Goal: Transaction & Acquisition: Download file/media

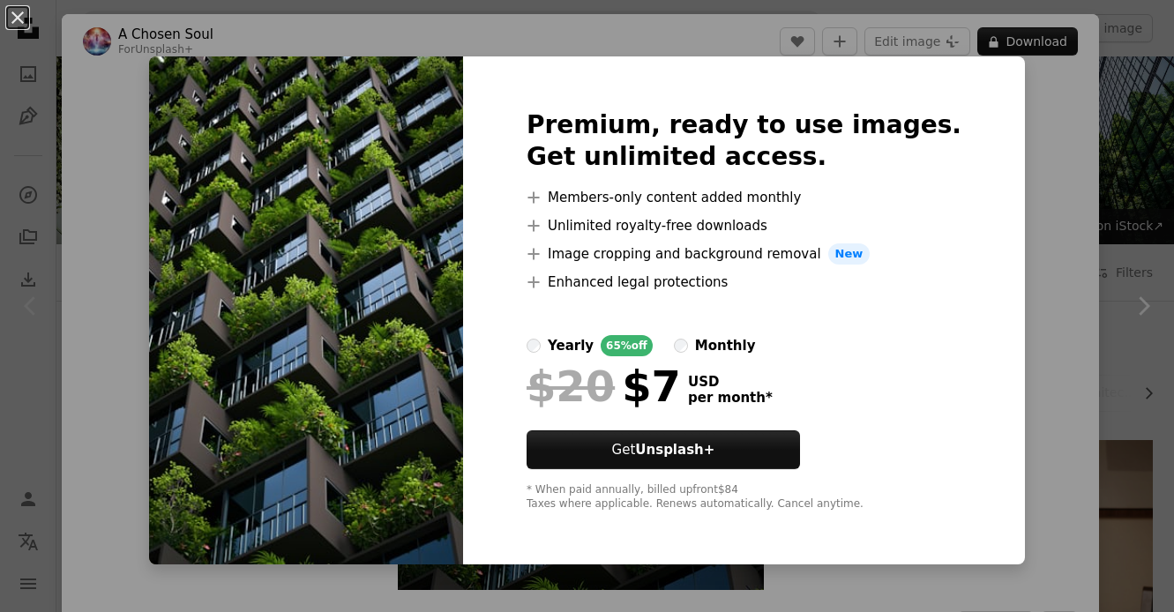
scroll to position [379, 0]
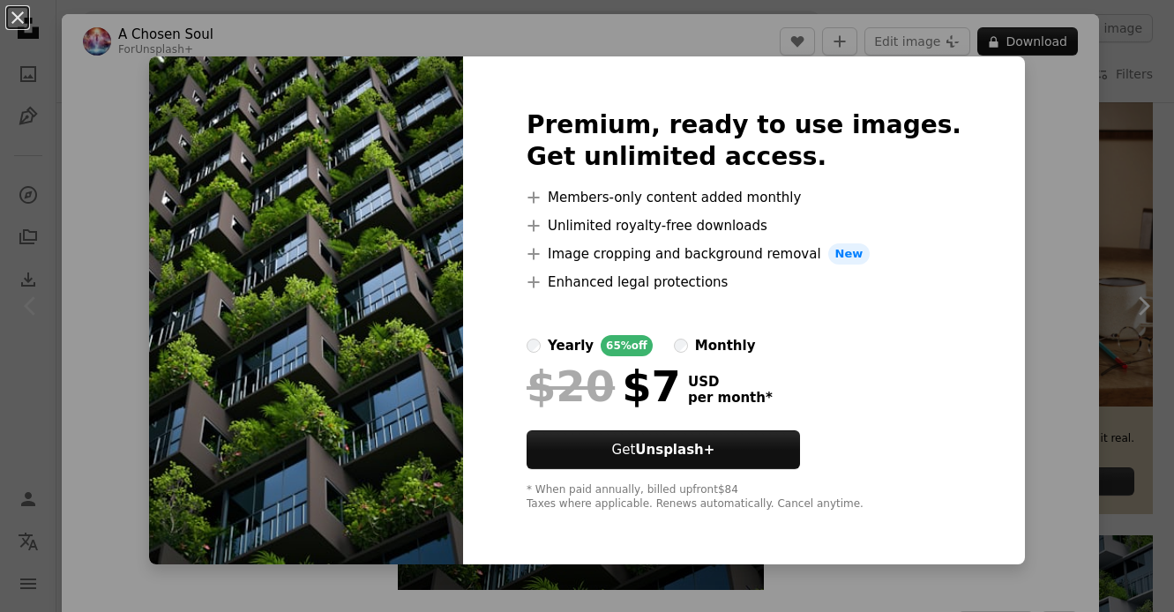
click at [1013, 145] on div "An X shape Premium, ready to use images. Get unlimited access. A plus sign Memb…" at bounding box center [587, 306] width 1174 height 612
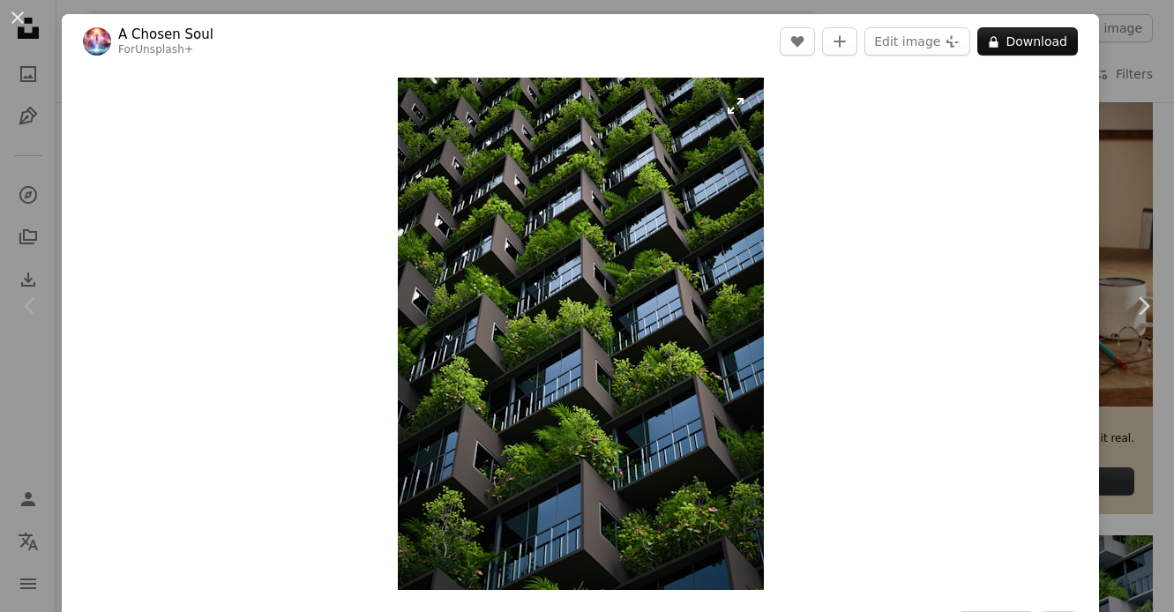
click at [667, 210] on img "Zoom in on this image" at bounding box center [581, 334] width 366 height 513
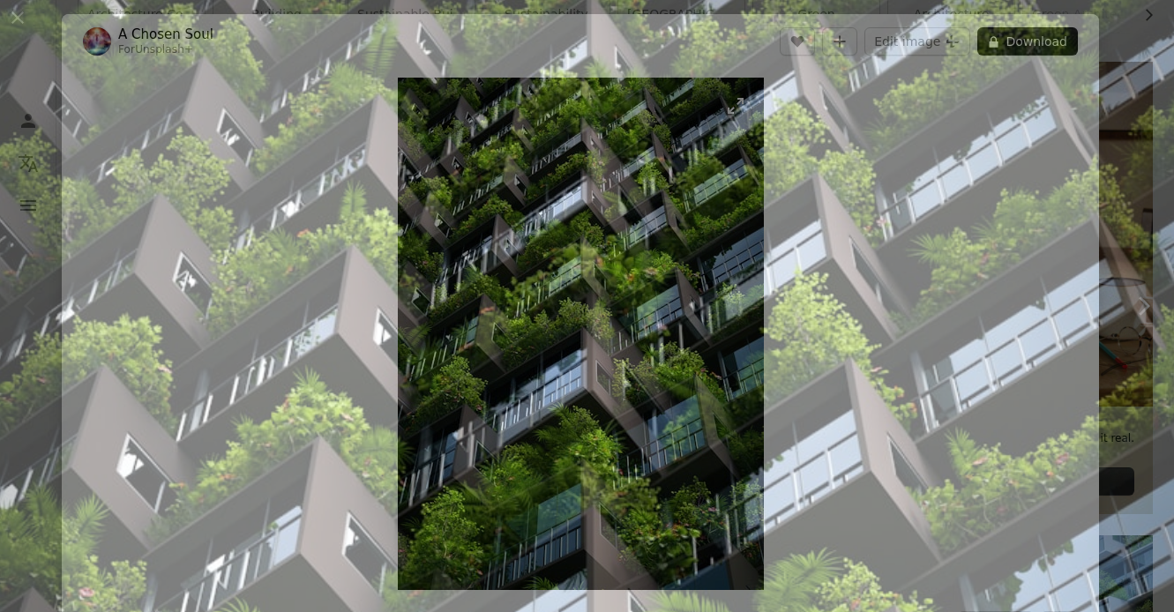
scroll to position [517, 0]
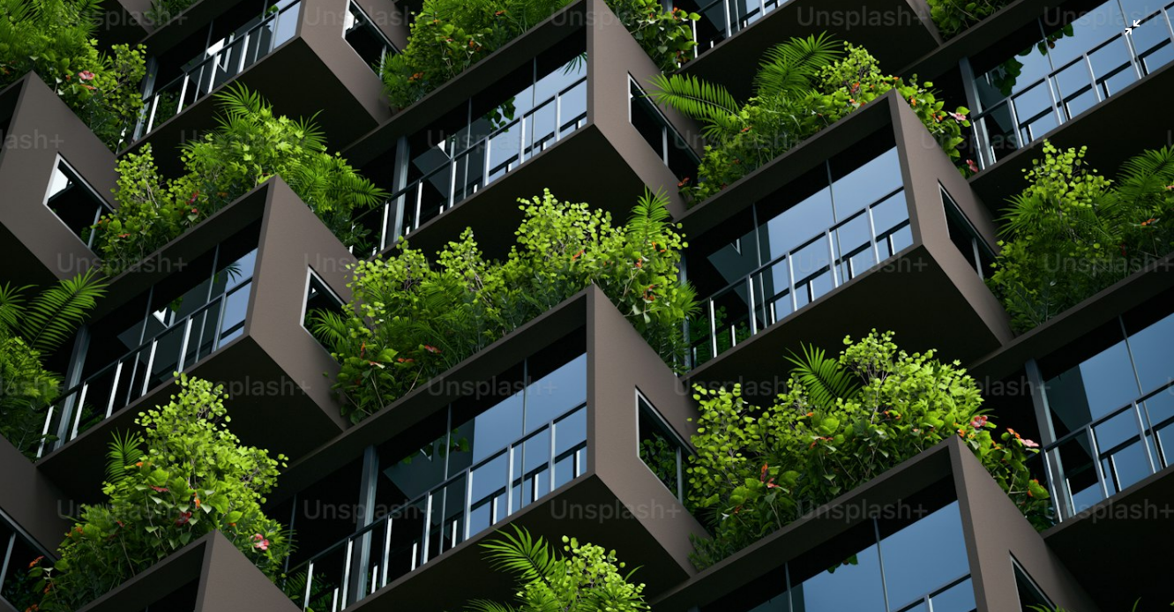
click at [874, 436] on img "Zoom out on this image" at bounding box center [587, 305] width 1176 height 1647
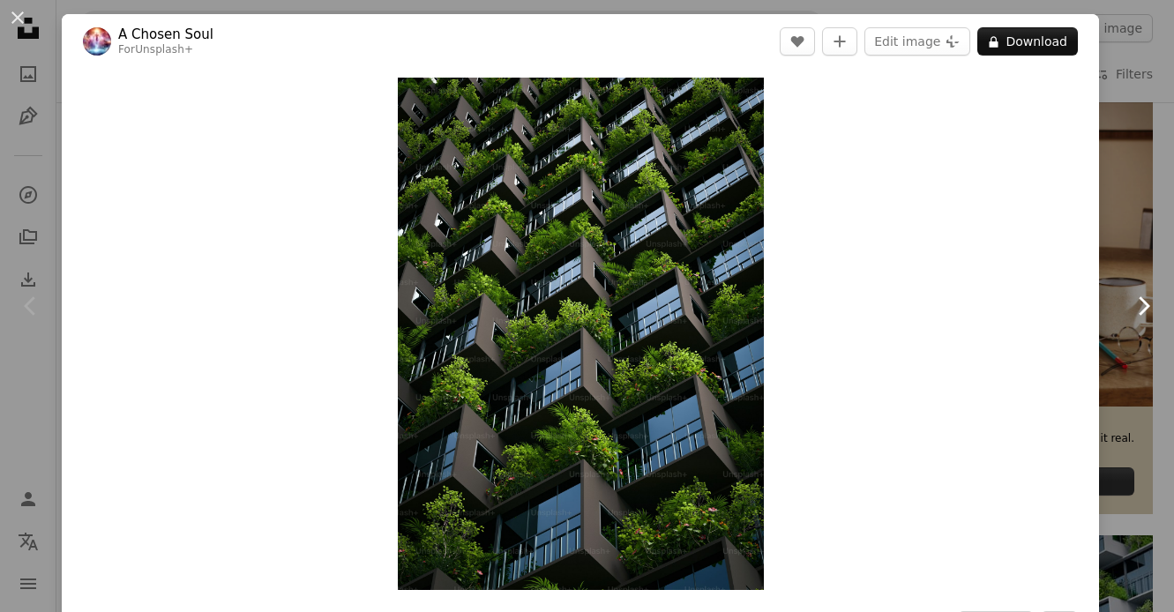
click at [1143, 228] on link "Chevron right" at bounding box center [1144, 305] width 62 height 169
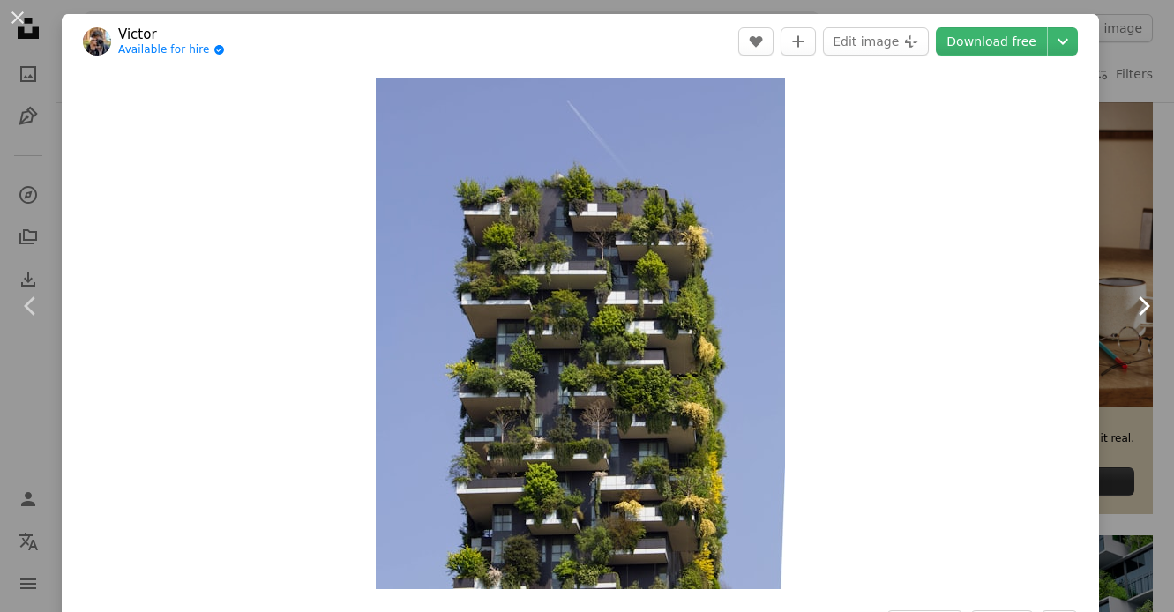
click at [1159, 244] on link "Chevron right" at bounding box center [1144, 305] width 62 height 169
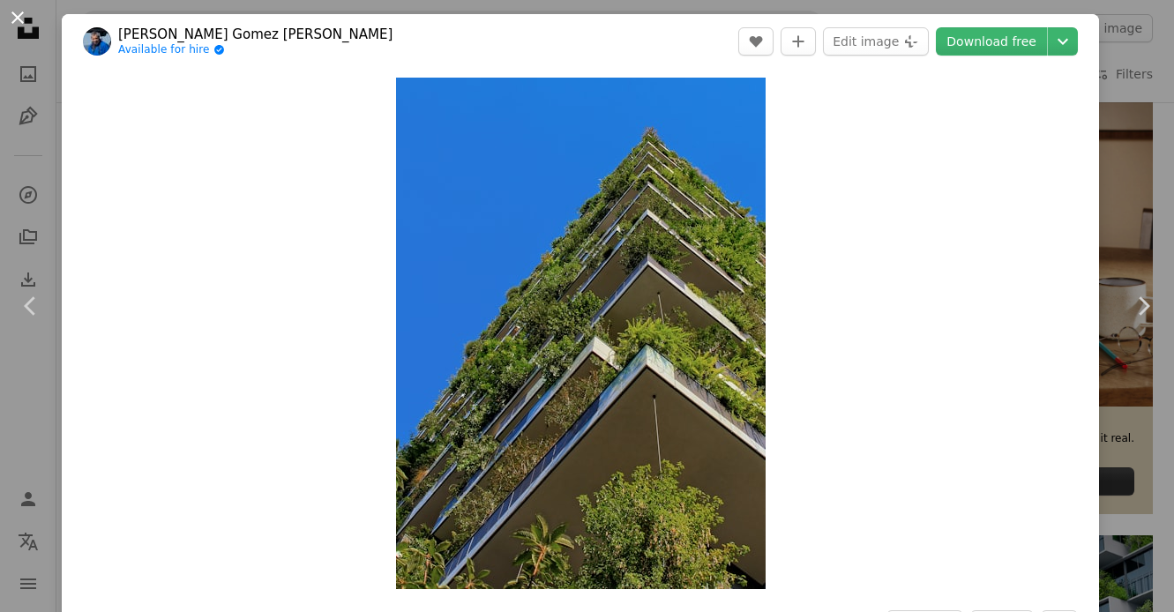
click at [23, 26] on button "An X shape" at bounding box center [17, 17] width 21 height 21
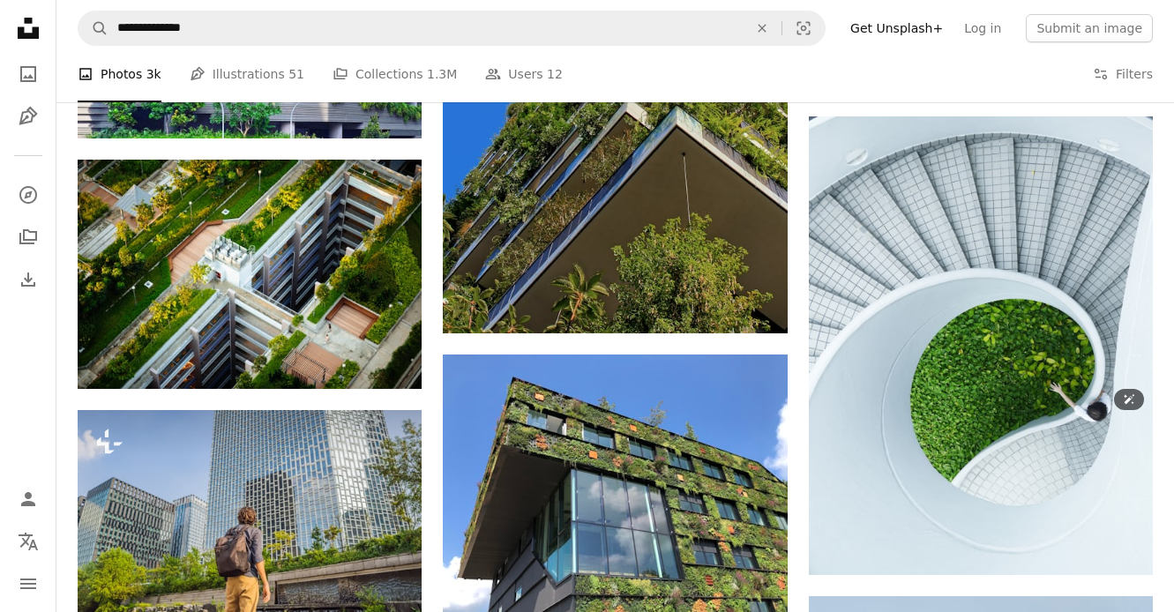
scroll to position [1069, 0]
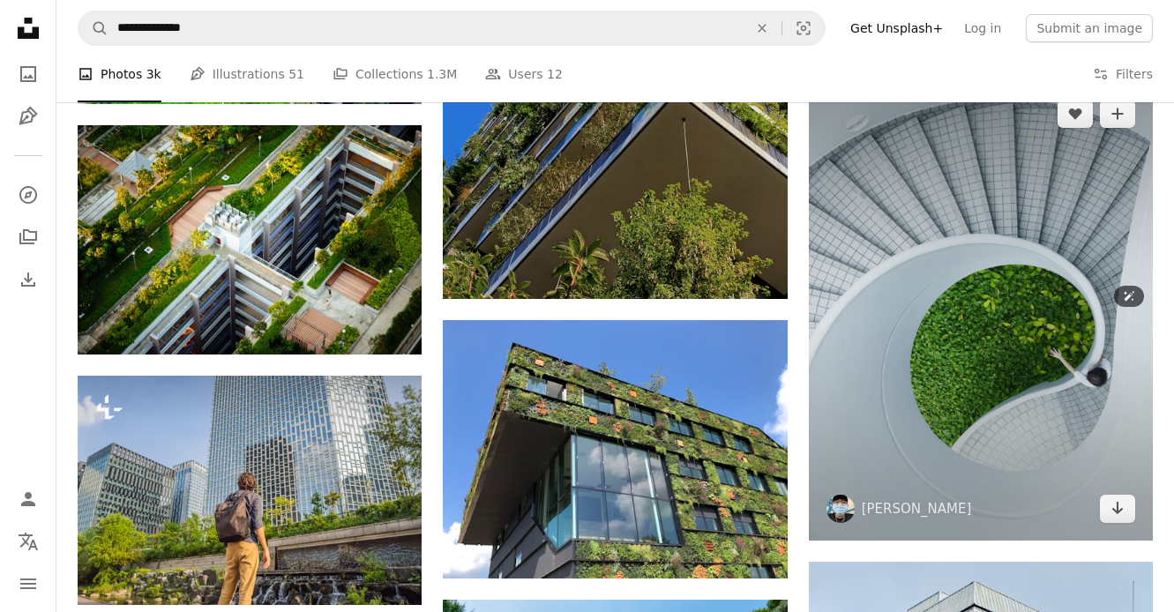
click at [866, 361] on img at bounding box center [981, 312] width 344 height 460
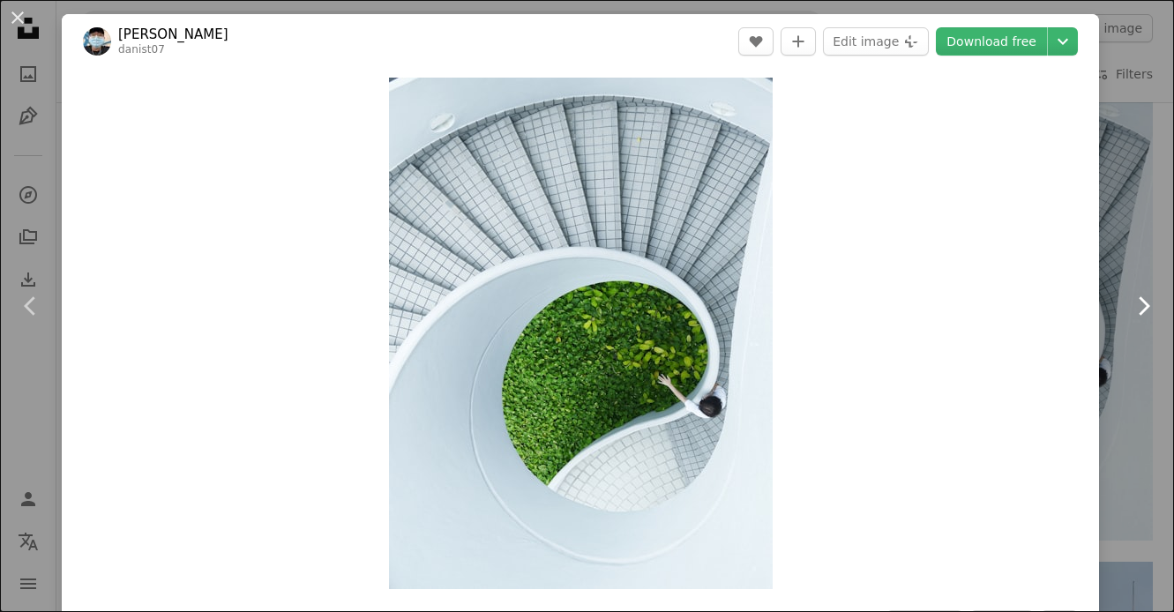
click at [1147, 244] on link "Chevron right" at bounding box center [1144, 305] width 62 height 169
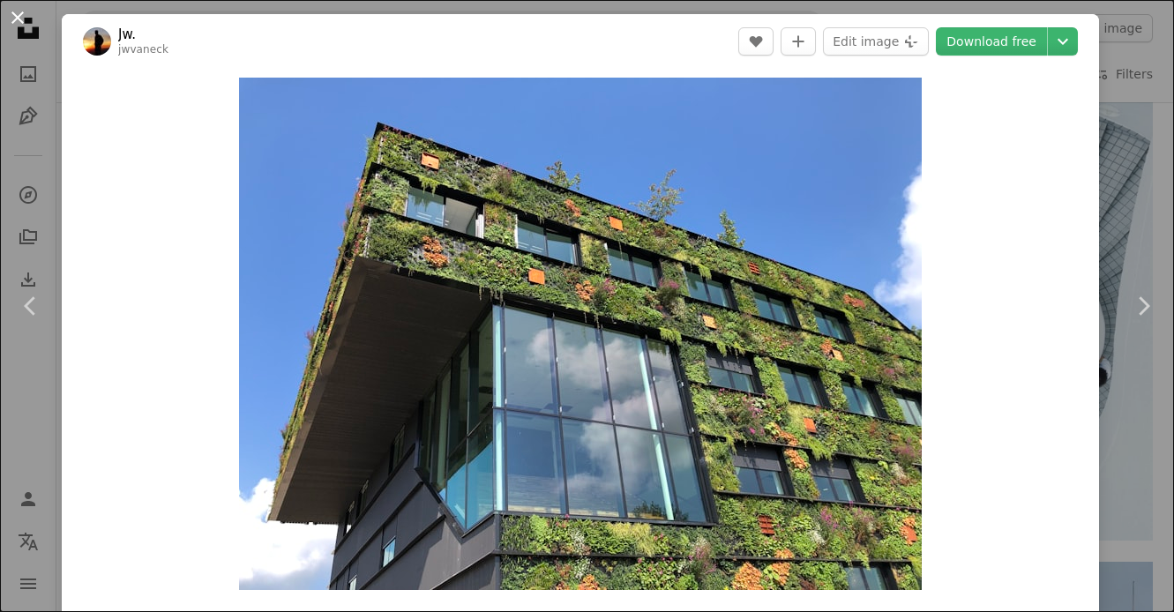
click at [25, 24] on button "An X shape" at bounding box center [17, 17] width 21 height 21
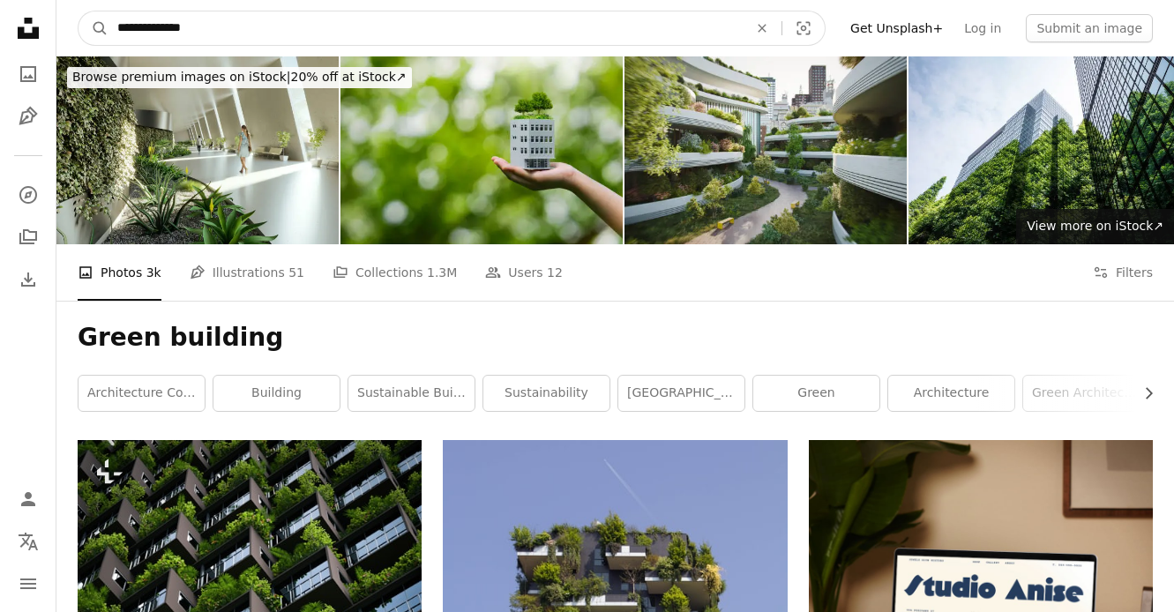
click at [184, 34] on input "**********" at bounding box center [426, 28] width 634 height 34
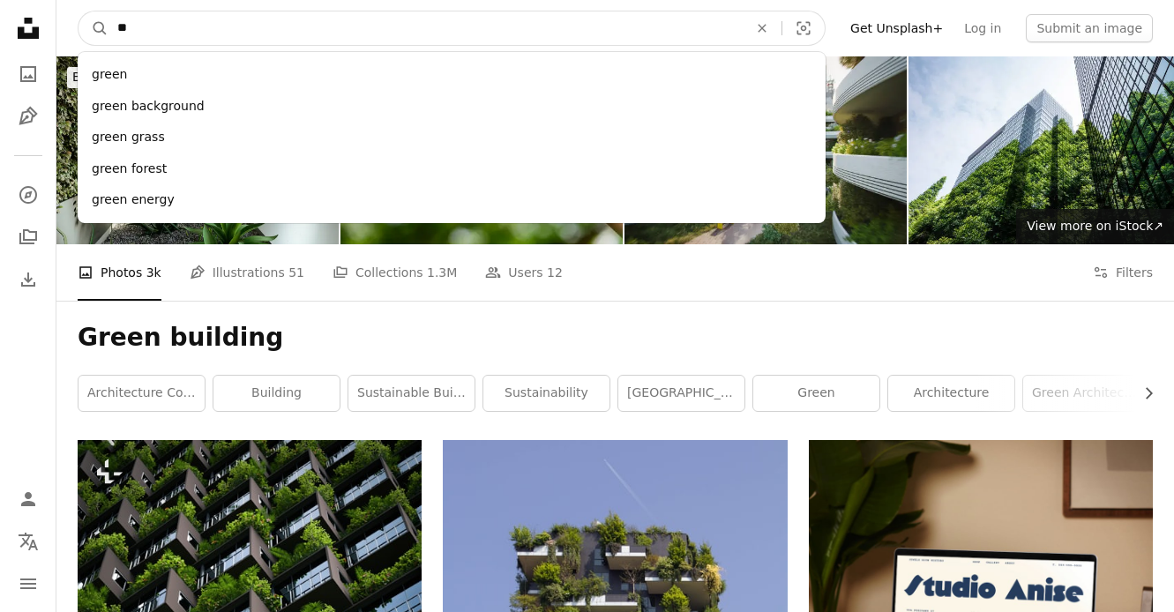
type input "*"
type input "********"
click button "A magnifying glass" at bounding box center [94, 28] width 30 height 34
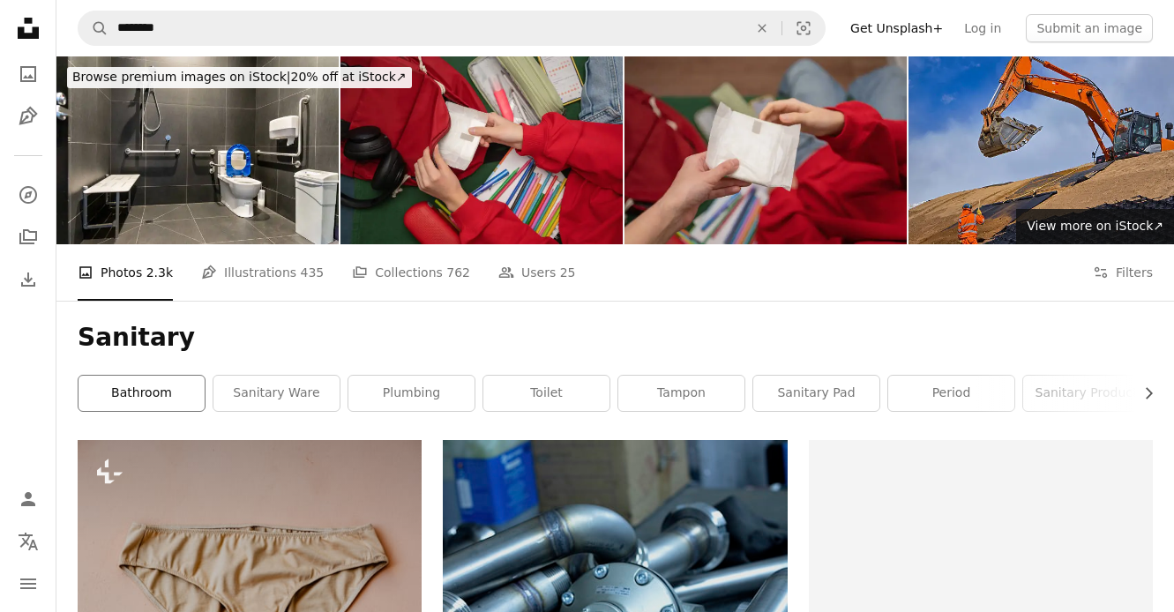
click at [191, 379] on link "bathroom" at bounding box center [142, 393] width 126 height 35
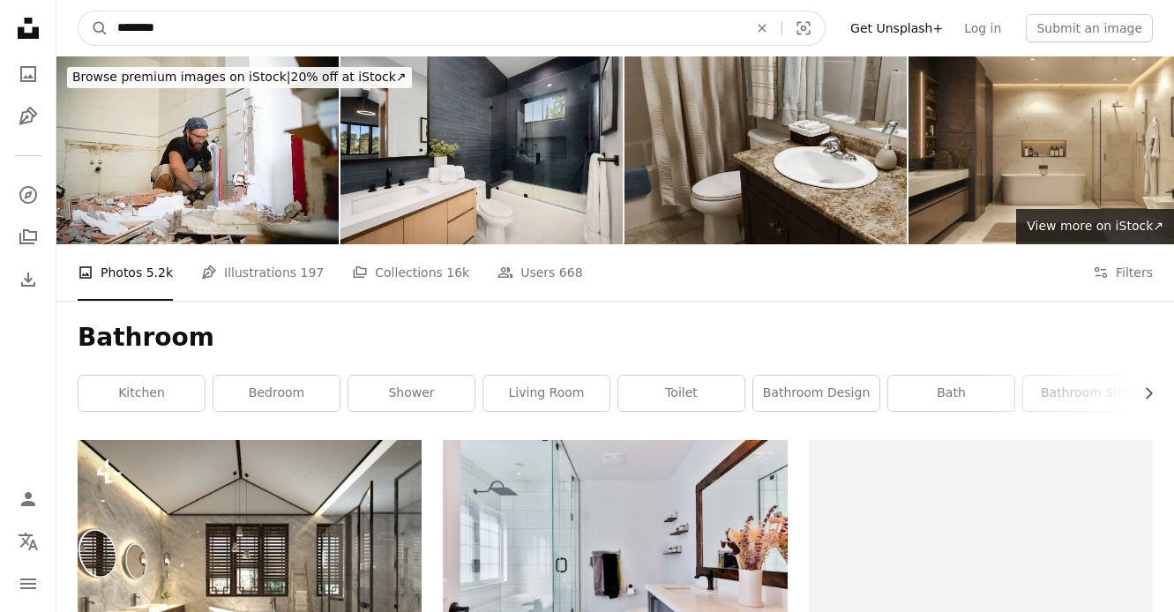
click at [185, 39] on input "********" at bounding box center [426, 28] width 634 height 34
click at [118, 22] on input "********" at bounding box center [426, 28] width 634 height 34
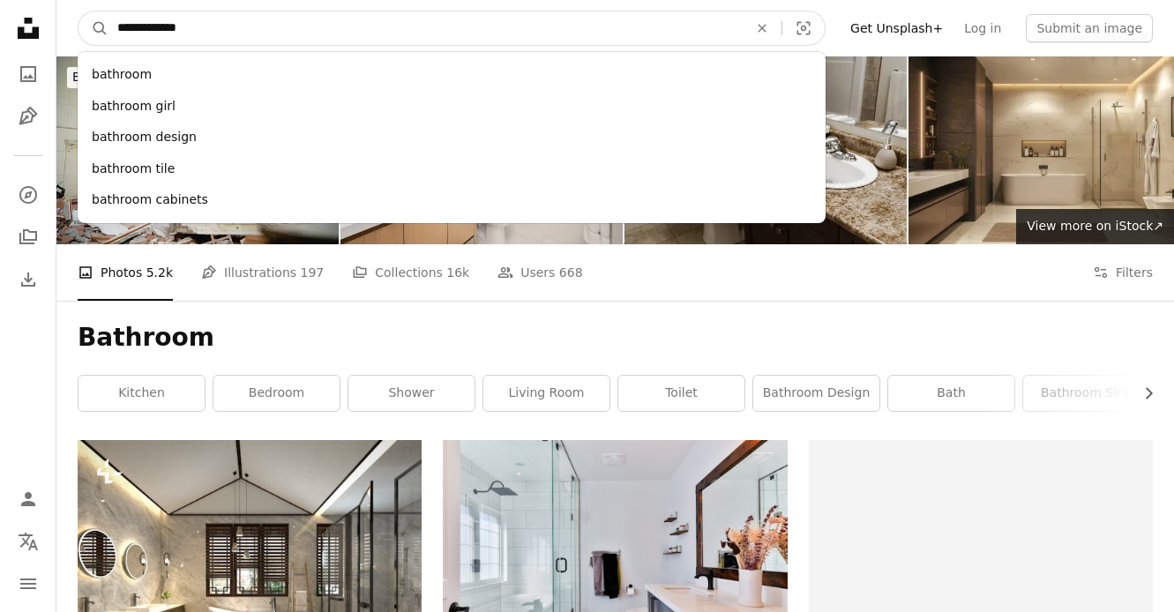
type input "**********"
click button "A magnifying glass" at bounding box center [94, 28] width 30 height 34
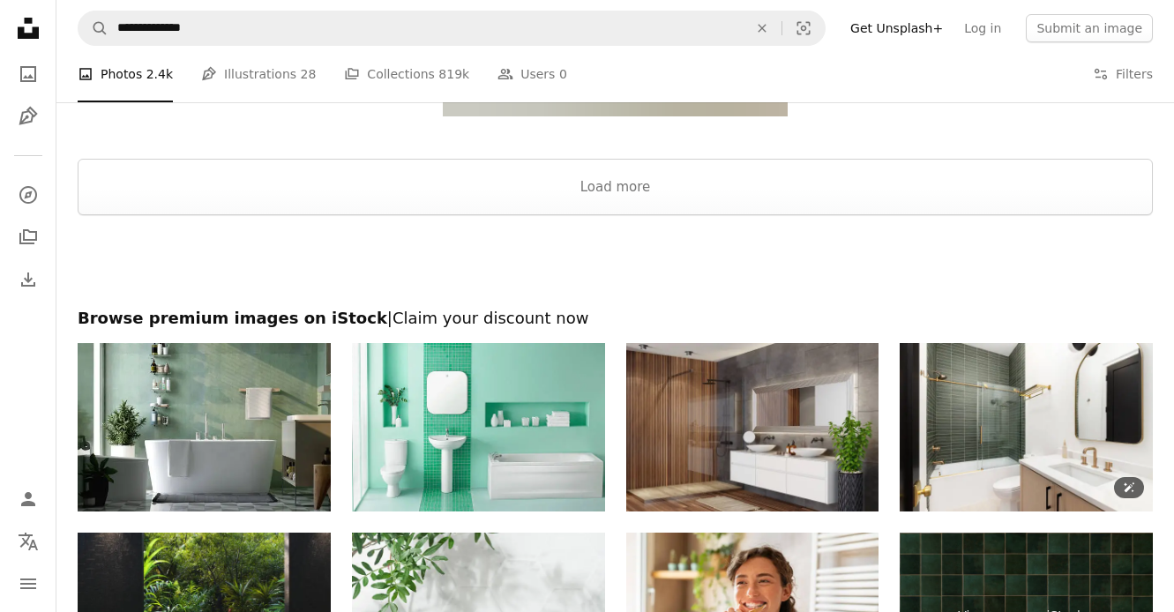
scroll to position [3292, 0]
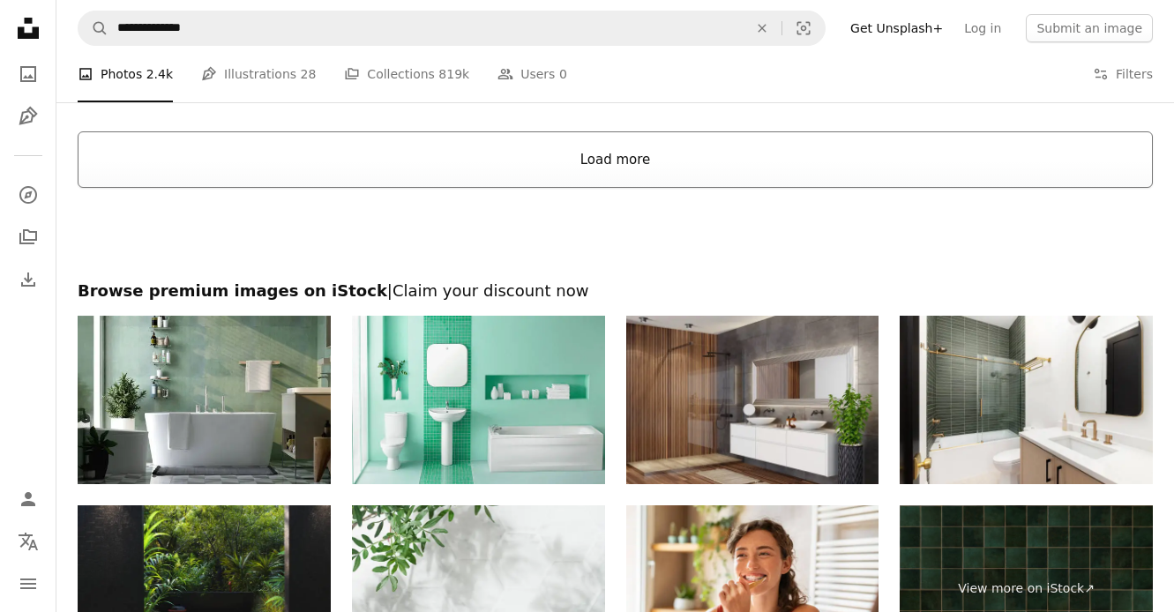
click at [680, 166] on button "Load more" at bounding box center [616, 159] width 1076 height 56
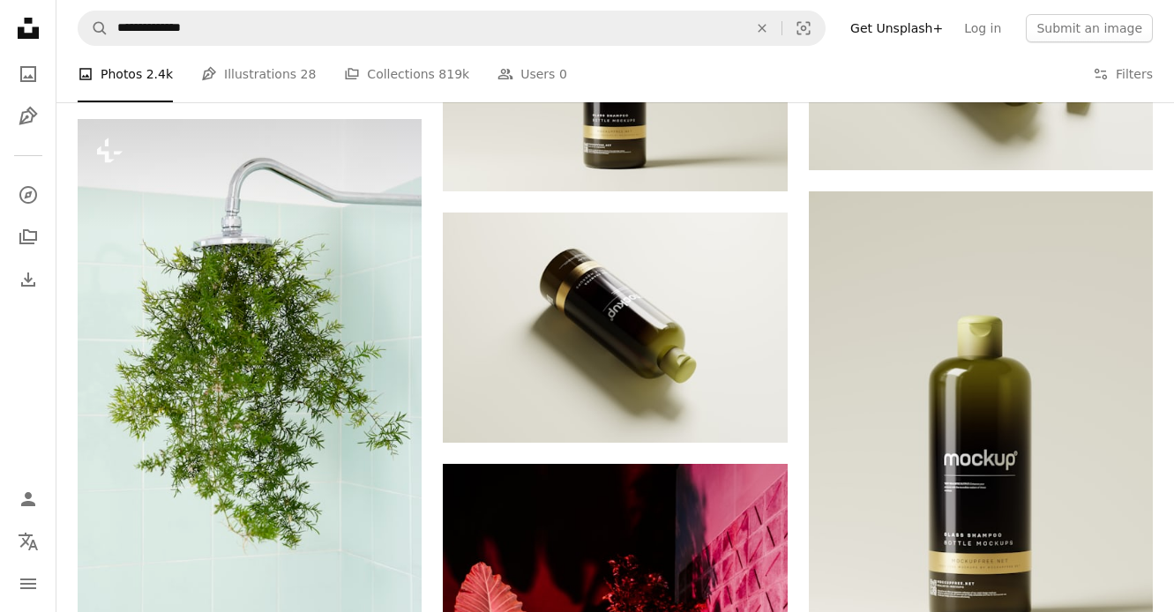
scroll to position [4426, 0]
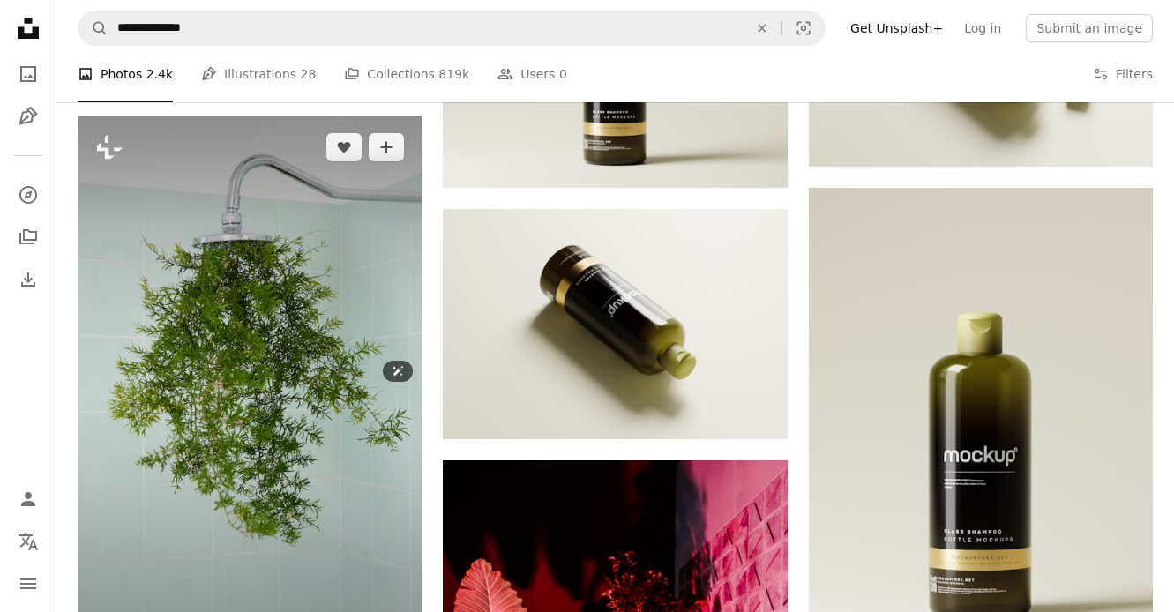
click at [266, 268] on img at bounding box center [250, 387] width 344 height 542
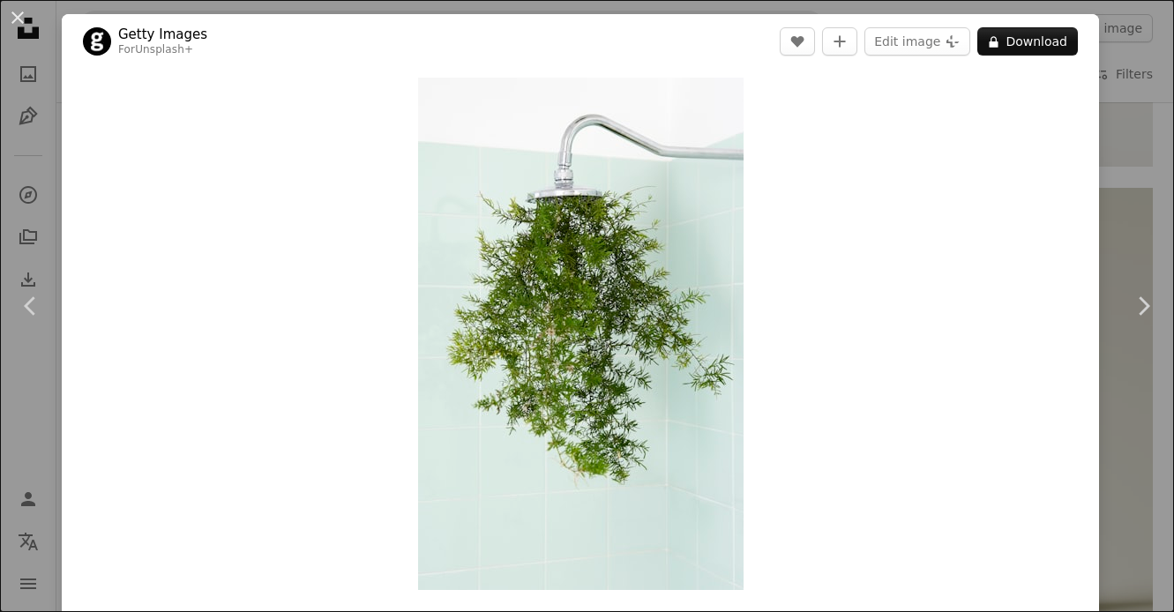
click at [1154, 177] on div "An X shape Chevron left Chevron right Getty Images For Unsplash+ A heart A plus…" at bounding box center [587, 306] width 1174 height 612
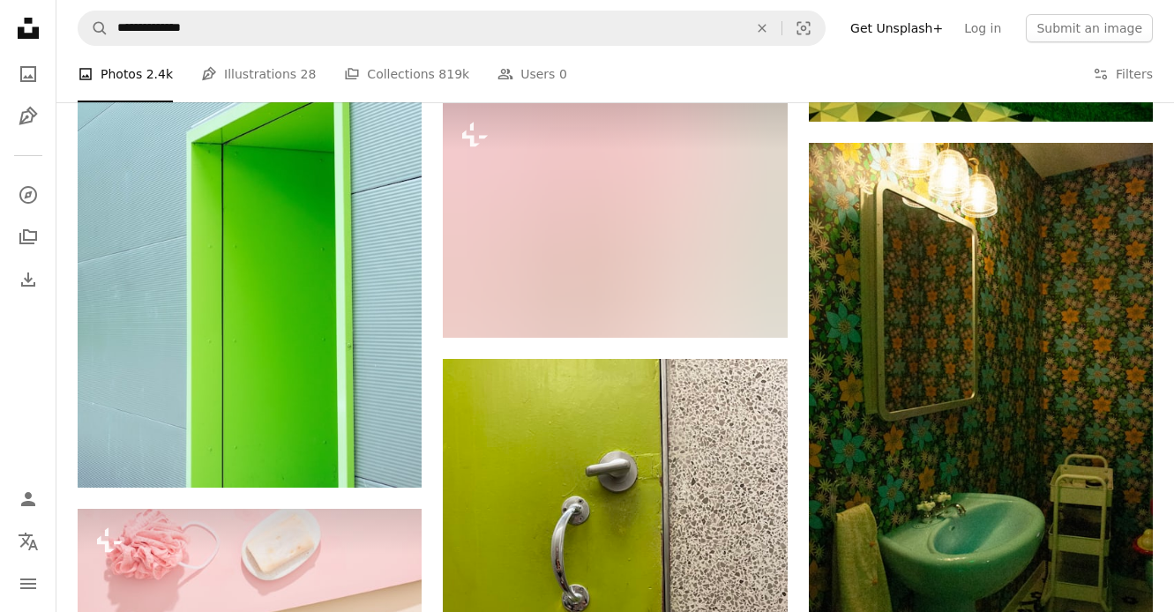
scroll to position [11784, 0]
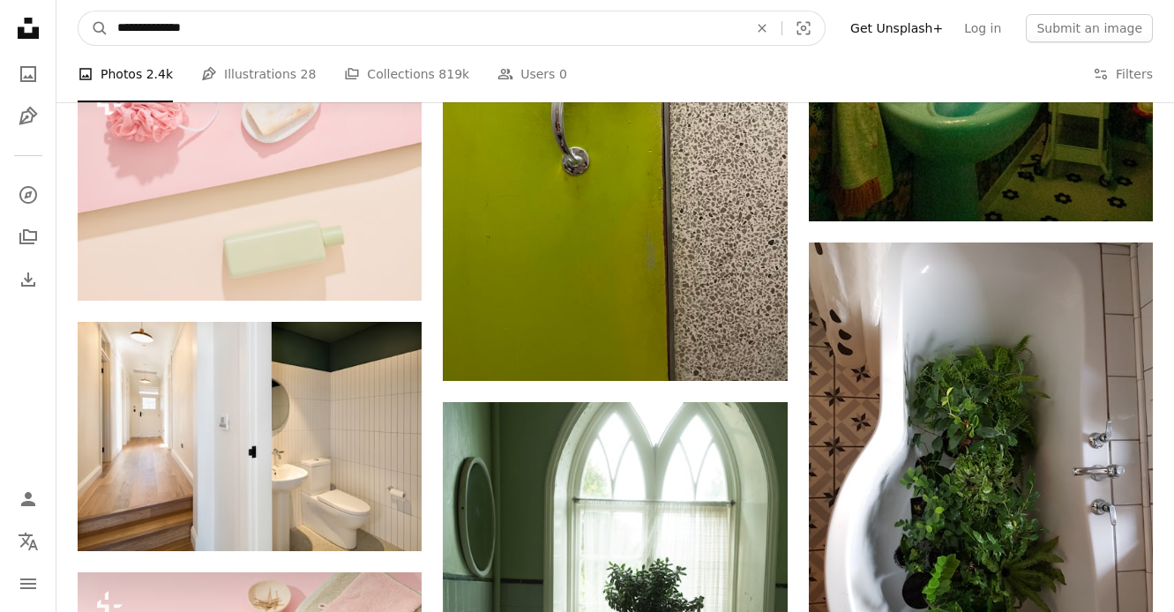
click at [187, 40] on input "**********" at bounding box center [426, 28] width 634 height 34
type input "**********"
click button "A magnifying glass" at bounding box center [94, 28] width 30 height 34
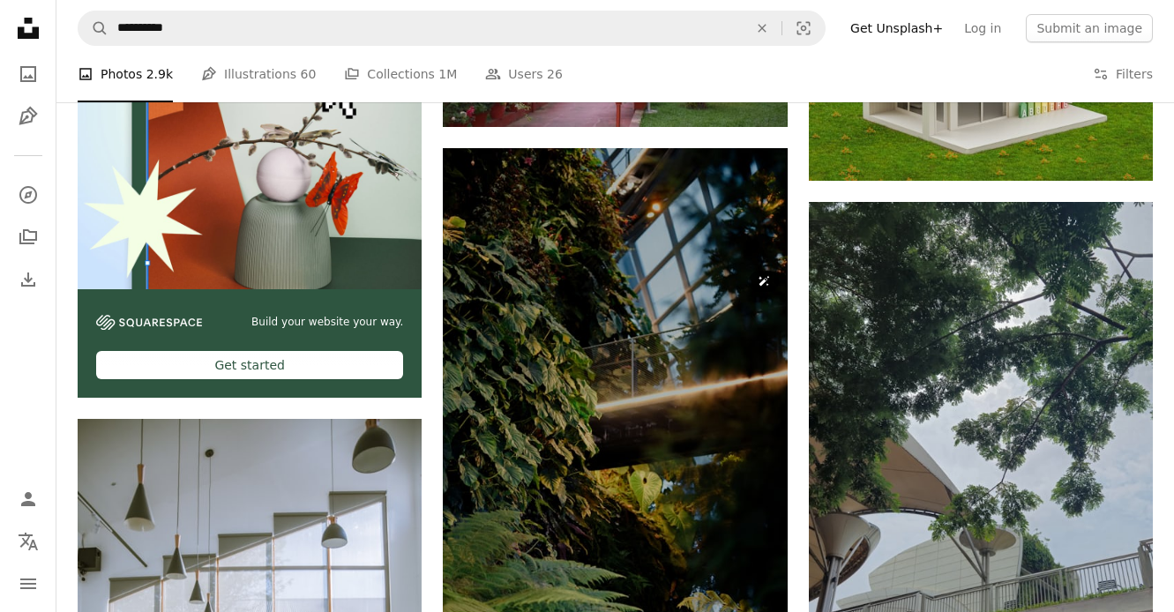
scroll to position [3567, 0]
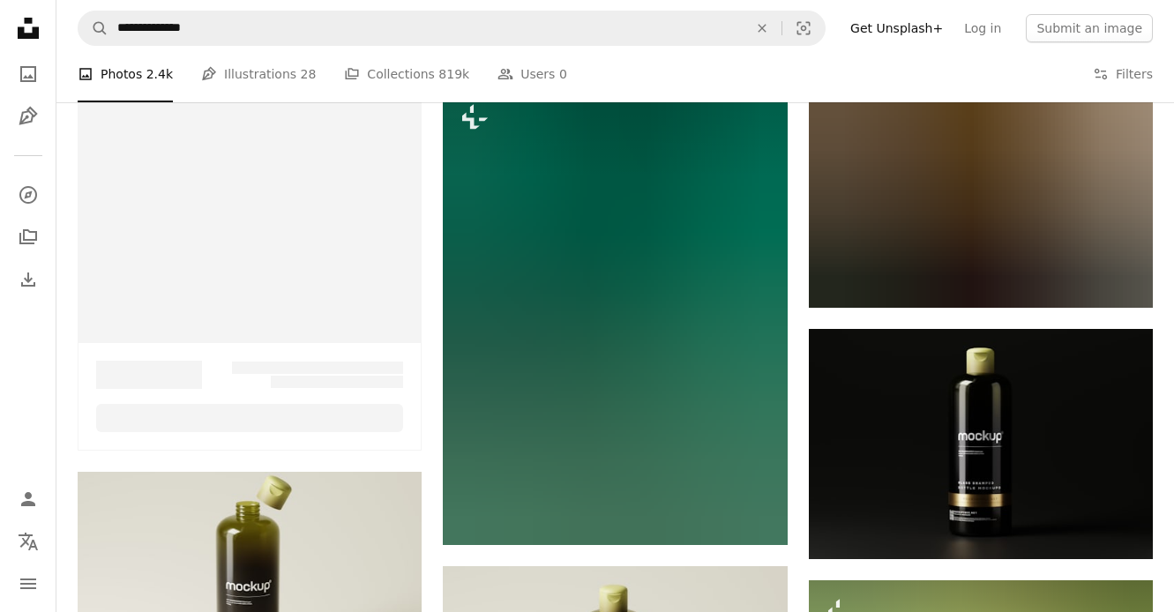
scroll to position [11784, 0]
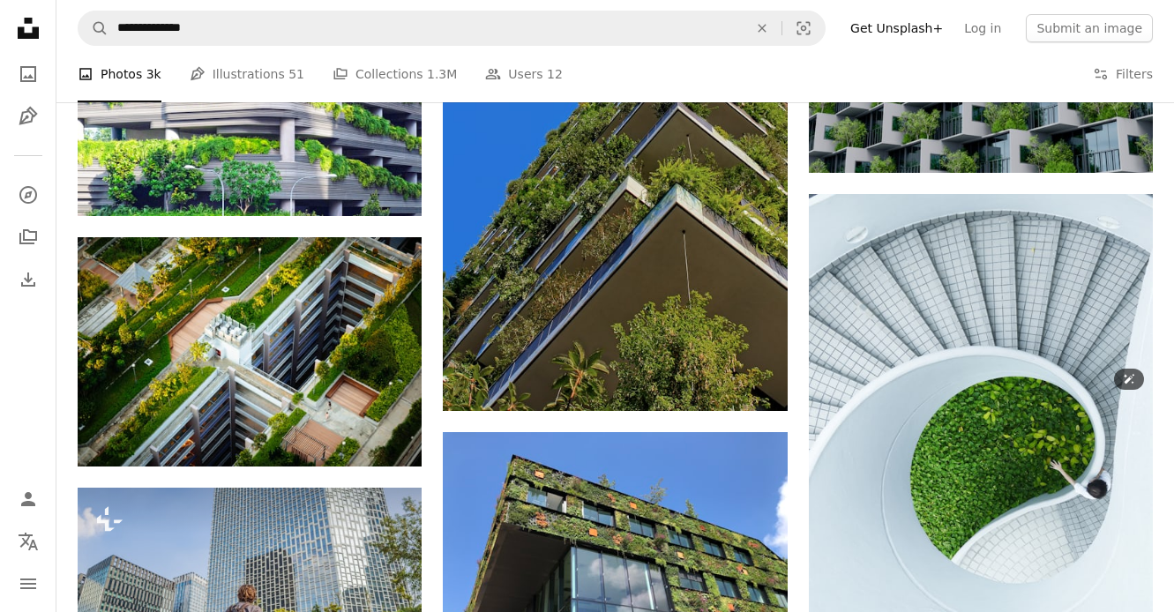
scroll to position [1055, 0]
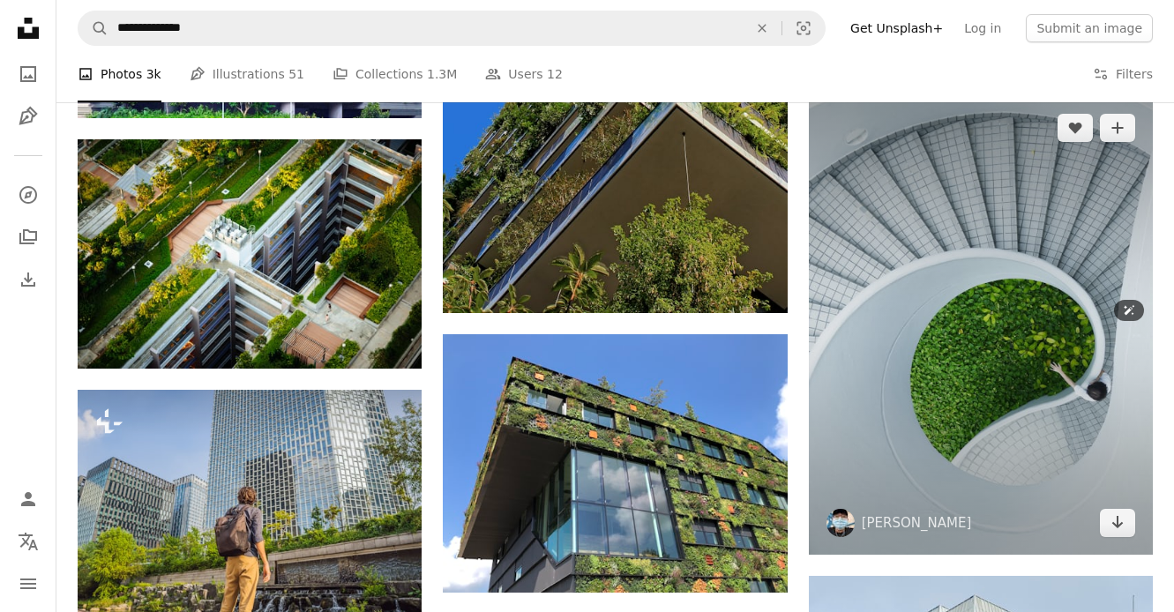
click at [1030, 371] on img at bounding box center [981, 326] width 344 height 460
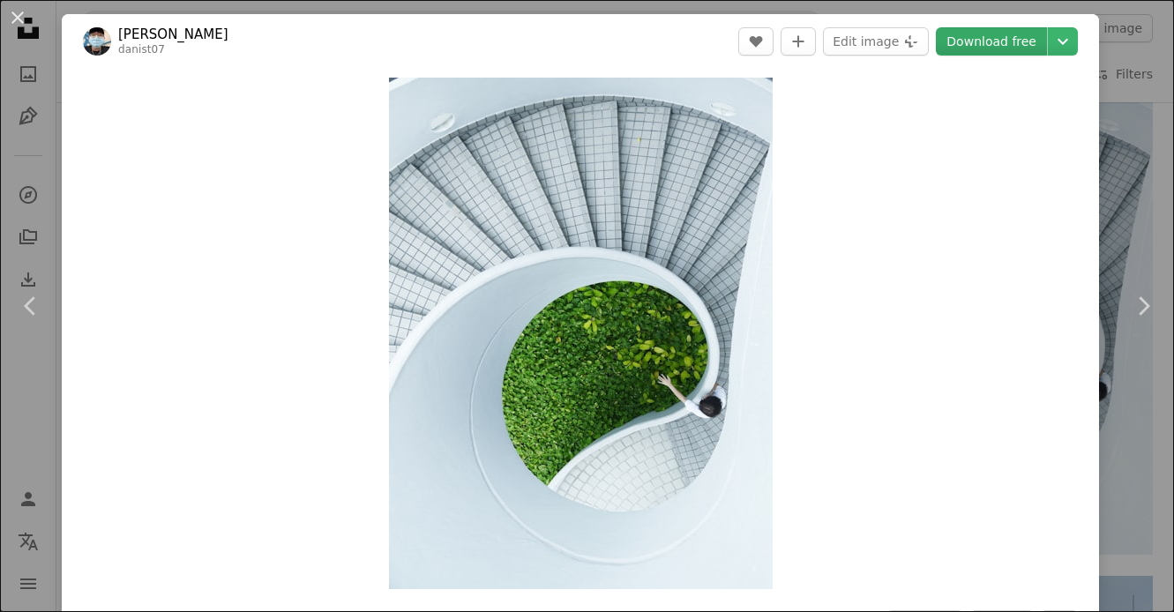
click at [1012, 34] on link "Download free" at bounding box center [991, 41] width 111 height 28
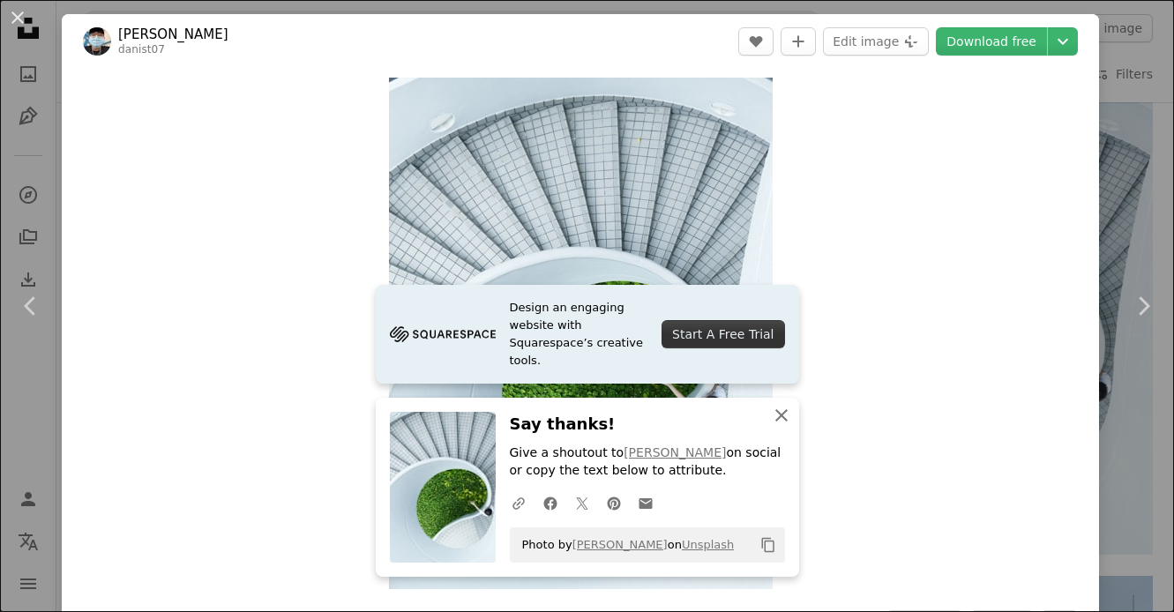
click at [782, 419] on icon "An X shape" at bounding box center [781, 415] width 21 height 21
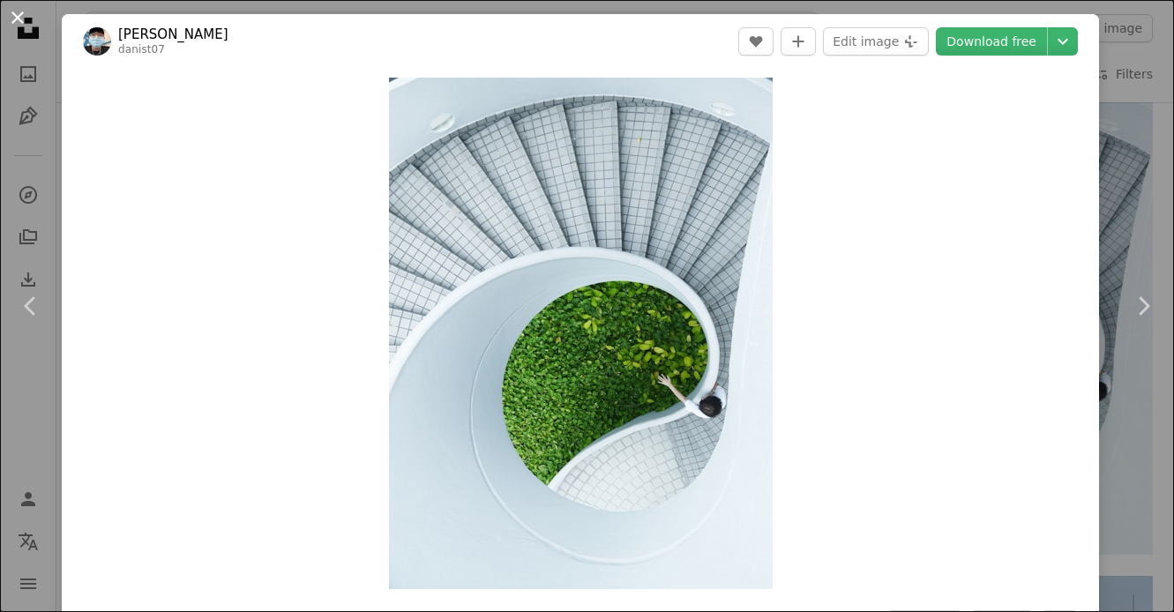
click at [16, 12] on button "An X shape" at bounding box center [17, 17] width 21 height 21
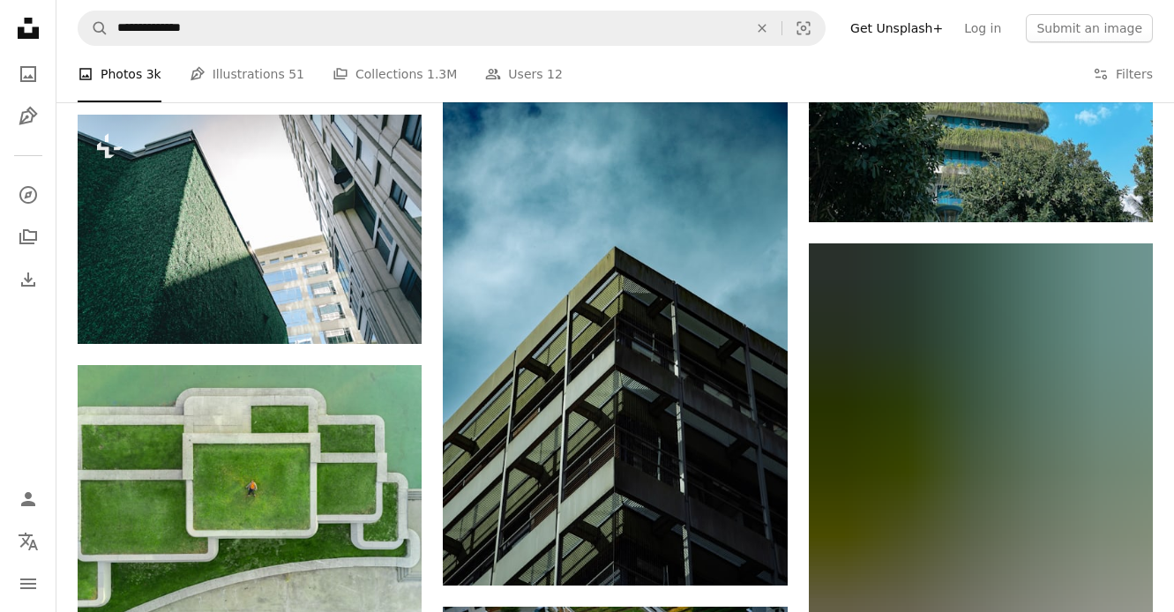
scroll to position [4023, 0]
